Goal: Task Accomplishment & Management: Manage account settings

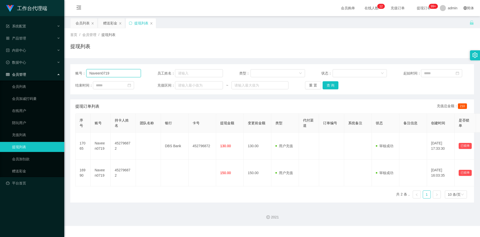
drag, startPoint x: 0, startPoint y: 0, endPoint x: 76, endPoint y: 72, distance: 105.2
click at [76, 73] on div "账号： Naveen0719" at bounding box center [108, 73] width 66 height 8
type input "brandonng"
click at [331, 86] on button "查 询" at bounding box center [331, 85] width 16 height 8
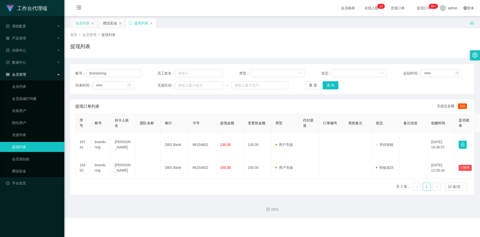
click at [82, 22] on div "会员列表" at bounding box center [83, 23] width 14 height 10
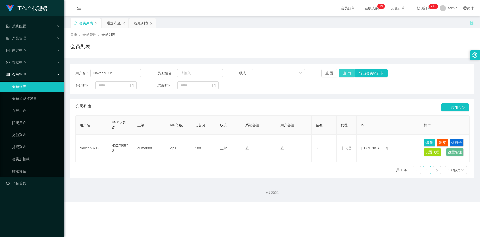
click at [347, 74] on button "查 询" at bounding box center [347, 73] width 16 height 8
click at [118, 75] on input "Naveen0719" at bounding box center [115, 73] width 51 height 8
paste input "text"
click at [144, 25] on div "提现列表" at bounding box center [141, 23] width 14 height 10
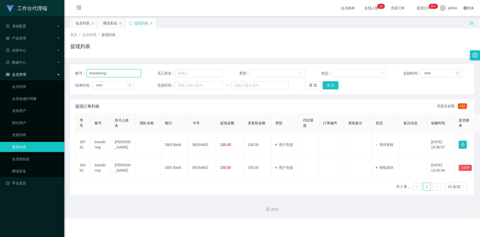
click at [116, 73] on input "brandonng" at bounding box center [113, 73] width 54 height 8
click at [79, 21] on div "会员列表" at bounding box center [83, 23] width 14 height 10
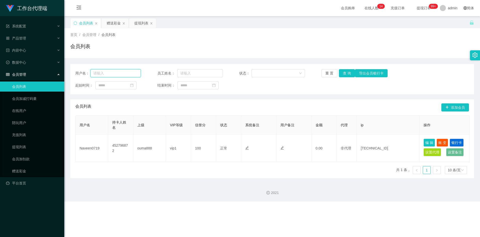
click at [117, 74] on input "text" at bounding box center [115, 73] width 51 height 8
paste input "brandonng"
click at [347, 71] on button "查 询" at bounding box center [347, 73] width 16 height 8
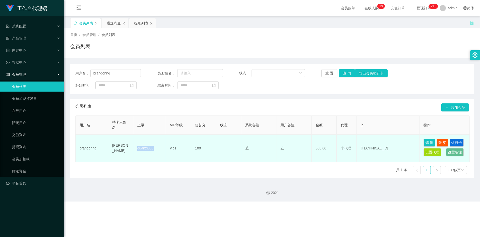
drag, startPoint x: 138, startPoint y: 150, endPoint x: 153, endPoint y: 147, distance: 14.8
click at [153, 147] on td "guanxi888" at bounding box center [149, 147] width 33 height 27
click at [143, 149] on td "guanxi888" at bounding box center [149, 147] width 33 height 27
drag, startPoint x: 137, startPoint y: 148, endPoint x: 153, endPoint y: 149, distance: 15.6
click at [153, 149] on td "guanxi888" at bounding box center [149, 147] width 33 height 27
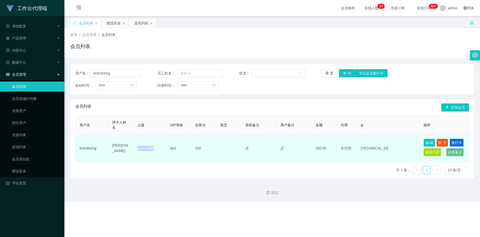
click at [151, 149] on td "guanxi888" at bounding box center [149, 147] width 33 height 27
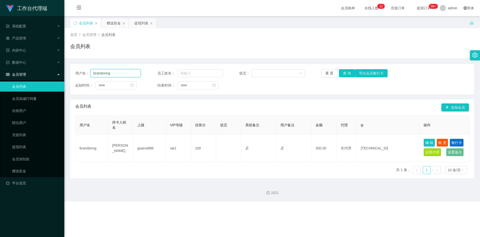
drag, startPoint x: 118, startPoint y: 74, endPoint x: 79, endPoint y: 73, distance: 38.7
click at [79, 73] on div "用户名： [PERSON_NAME]" at bounding box center [108, 73] width 66 height 8
type input "6122768"
click at [348, 74] on button "查 询" at bounding box center [347, 73] width 16 height 8
